Goal: Manage account settings

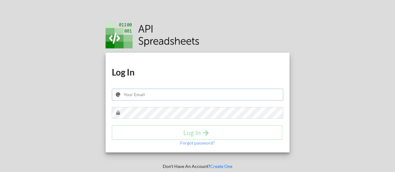
click at [153, 96] on input "text" at bounding box center [198, 95] width 172 height 12
click at [176, 93] on input "text" at bounding box center [198, 95] width 172 height 12
paste input "[EMAIL_ADDRESS][DOMAIN_NAME]"
type input "[EMAIL_ADDRESS][DOMAIN_NAME]"
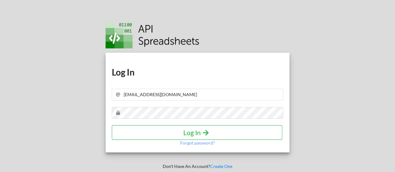
click at [173, 133] on h4 "Log In" at bounding box center [196, 133] width 157 height 8
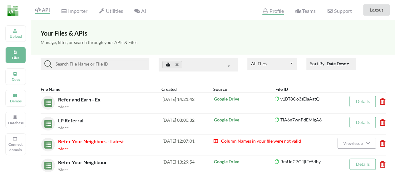
click at [271, 11] on span "Profile" at bounding box center [272, 11] width 21 height 7
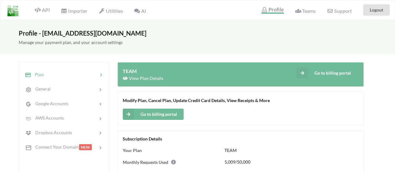
click at [57, 77] on div at bounding box center [71, 74] width 54 height 7
click at [56, 73] on div at bounding box center [71, 74] width 54 height 7
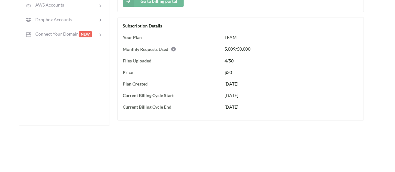
scroll to position [43, 0]
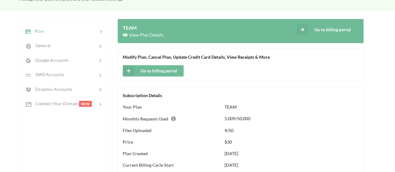
click at [146, 73] on button "Go to billing portal" at bounding box center [153, 70] width 61 height 11
